Goal: Check status

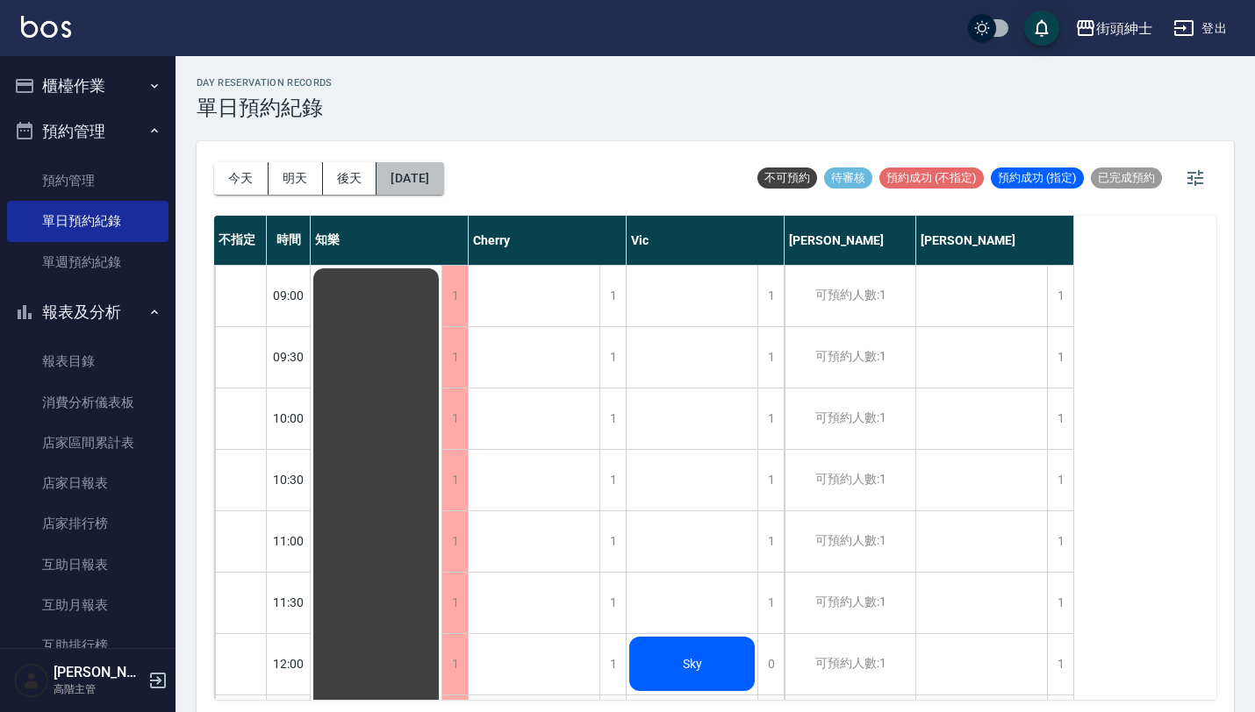
click at [405, 183] on button "[DATE]" at bounding box center [409, 178] width 67 height 32
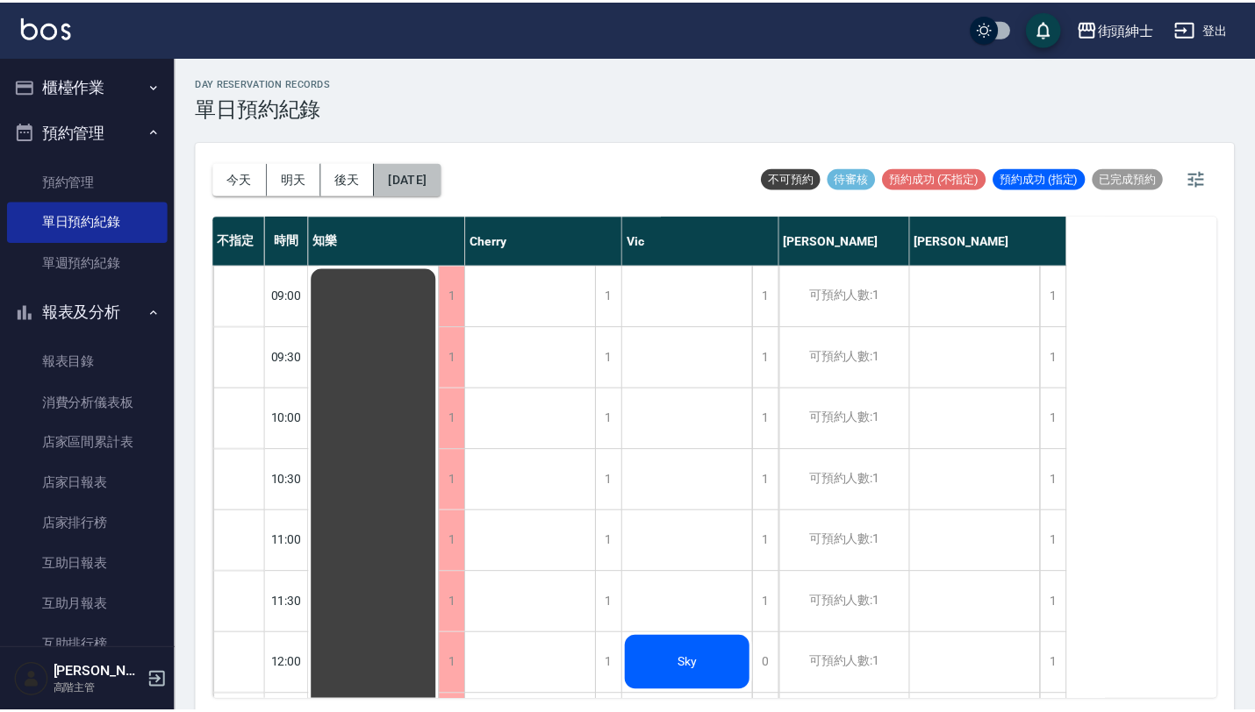
scroll to position [433, 0]
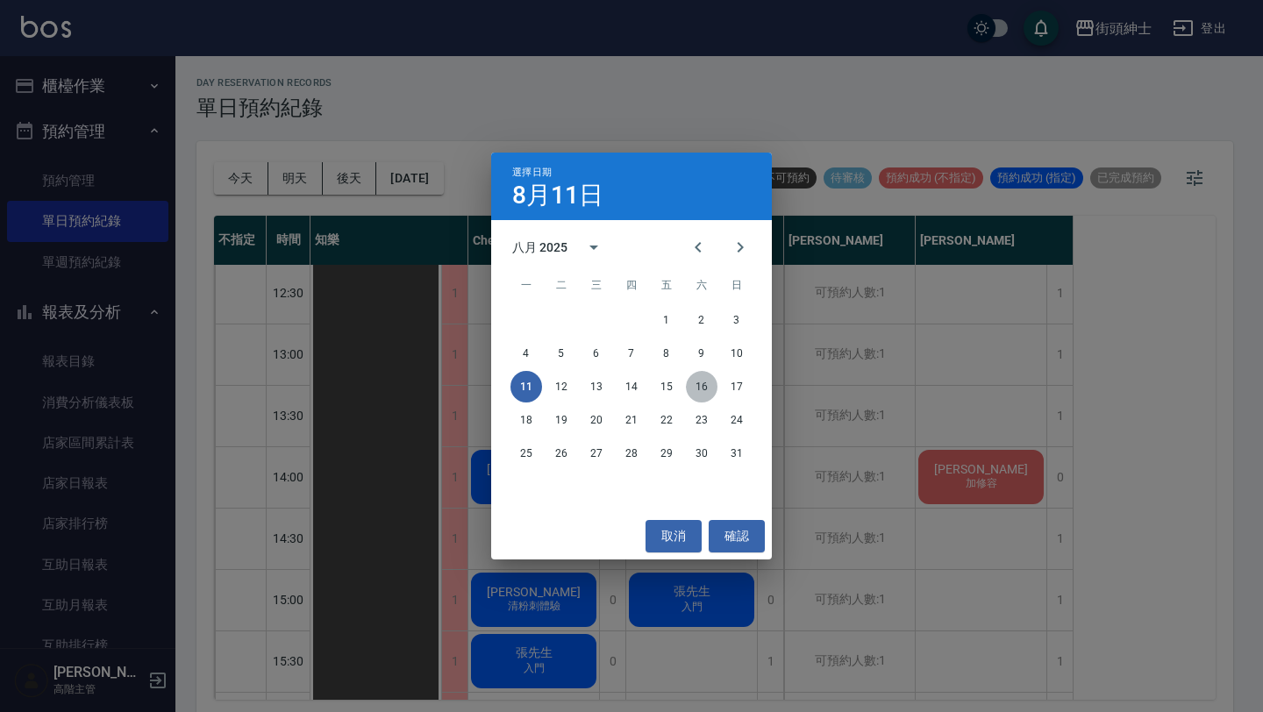
click at [707, 391] on button "16" at bounding box center [702, 387] width 32 height 32
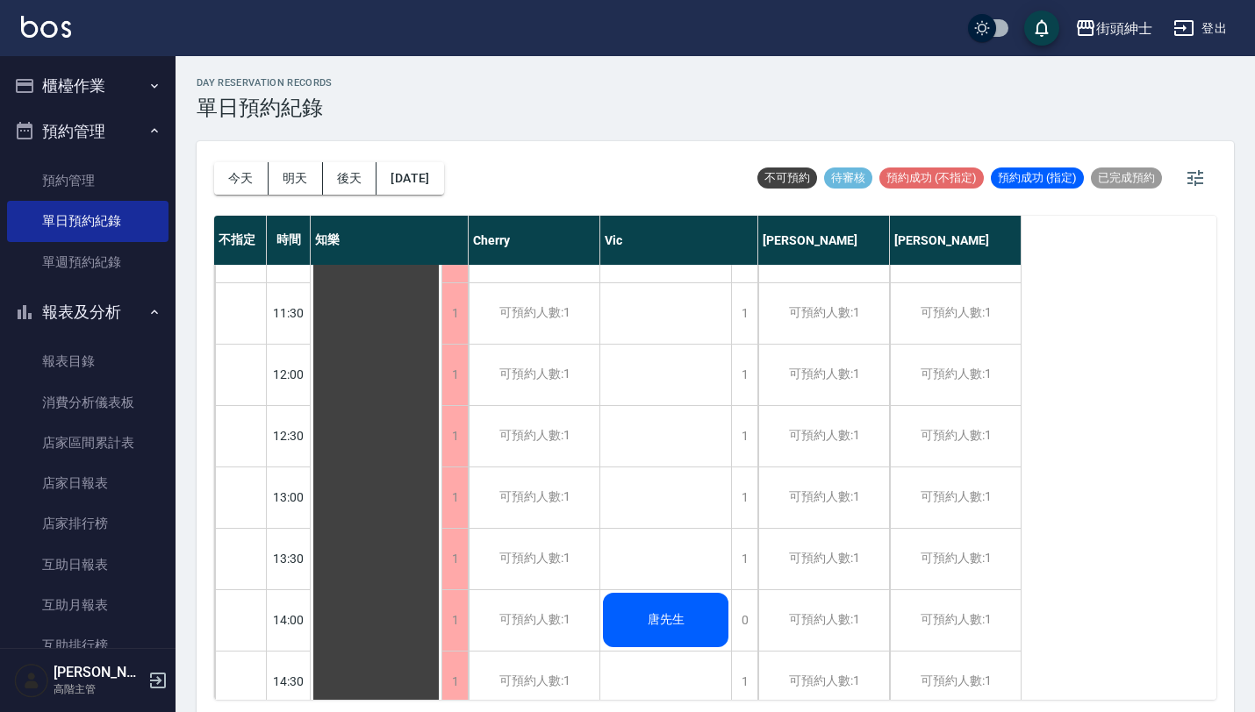
scroll to position [307, 0]
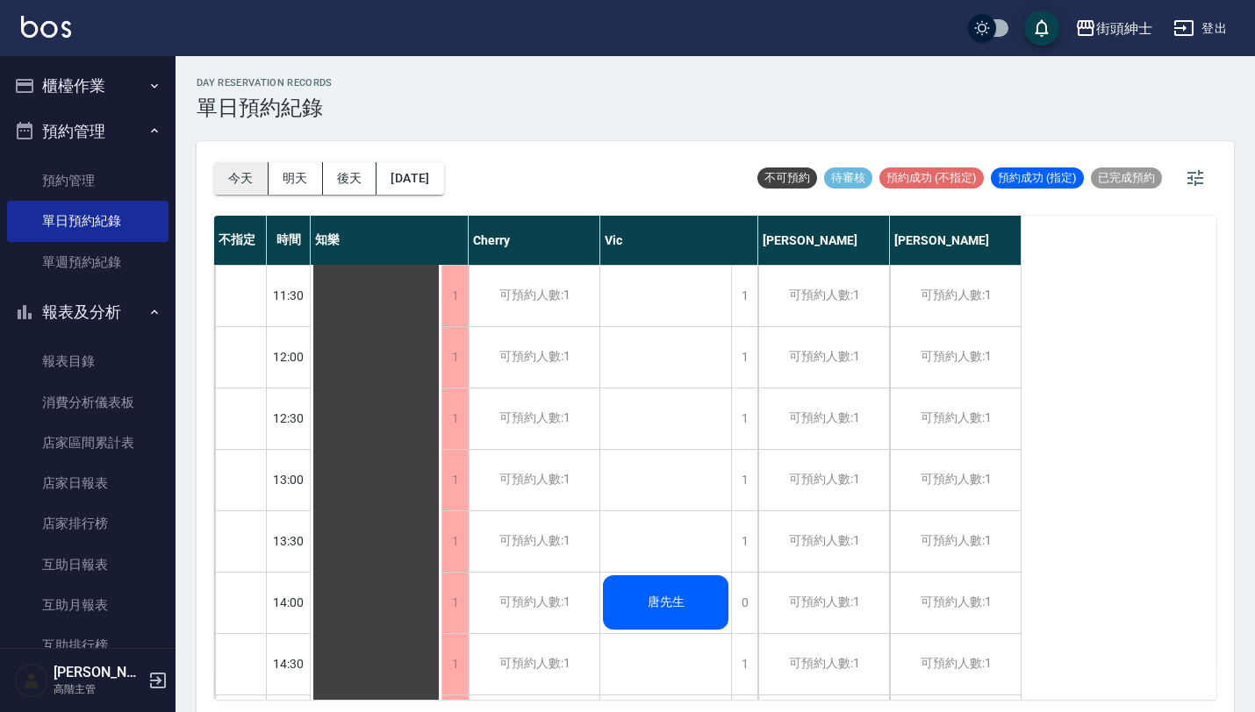
click at [229, 173] on button "今天" at bounding box center [241, 178] width 54 height 32
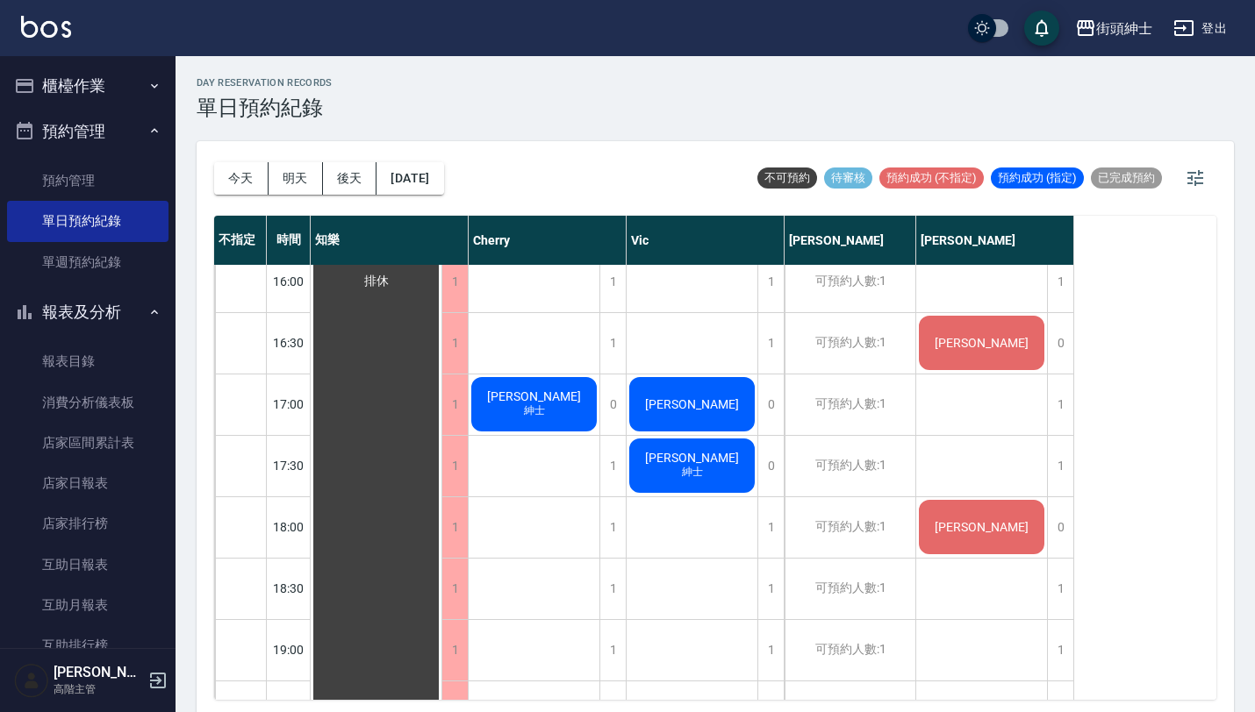
scroll to position [886, 0]
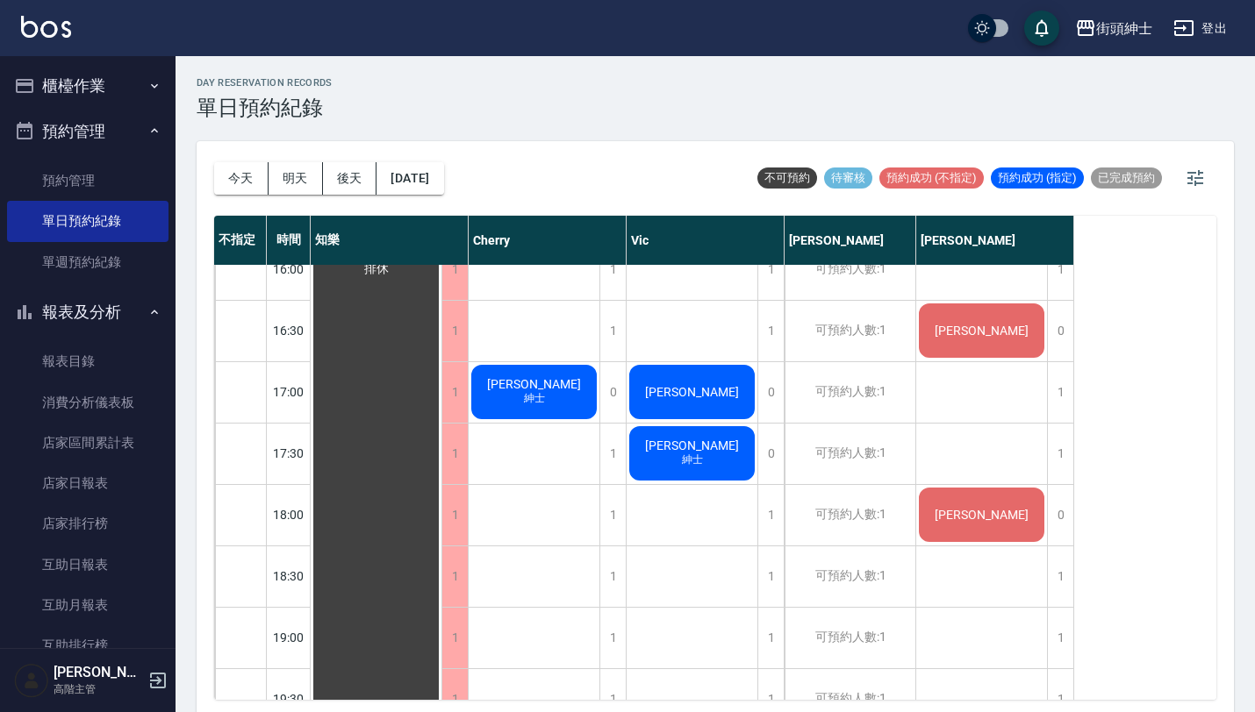
click at [392, 277] on span "[PERSON_NAME]" at bounding box center [377, 269] width 32 height 16
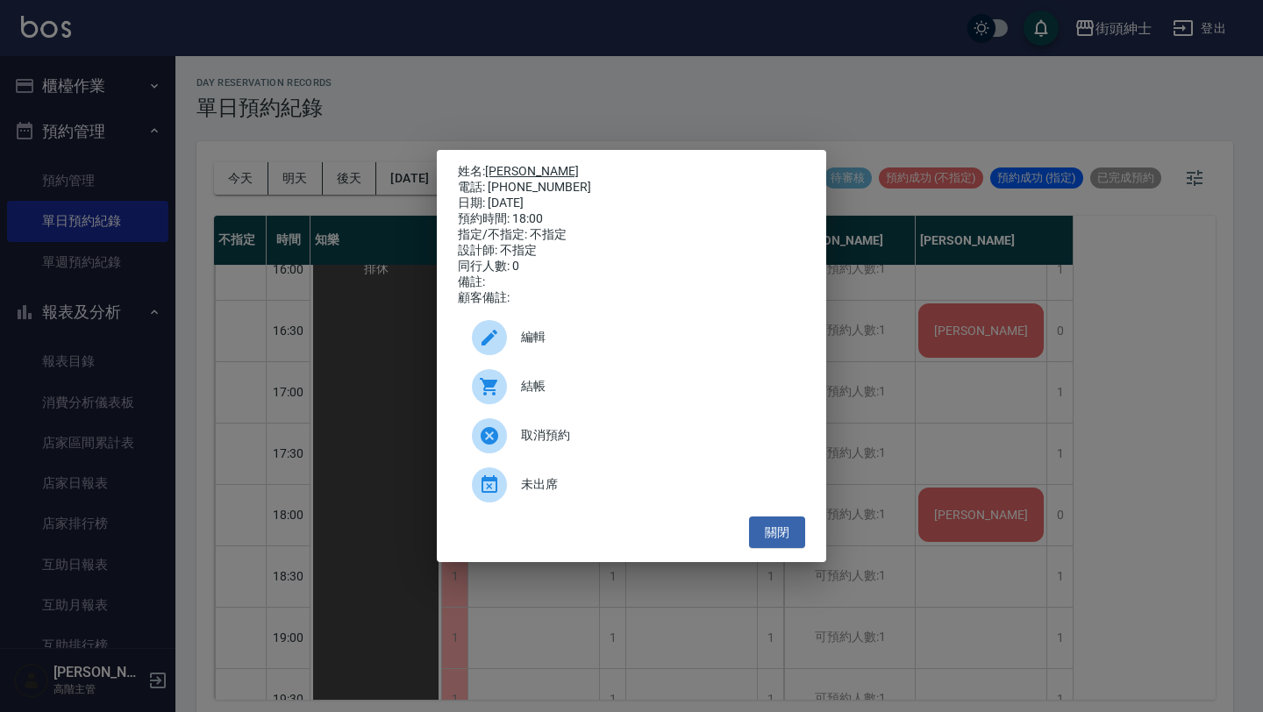
click at [512, 168] on link "[PERSON_NAME]" at bounding box center [532, 171] width 94 height 14
click at [785, 544] on button "關閉" at bounding box center [777, 533] width 56 height 32
